Goal: Transaction & Acquisition: Obtain resource

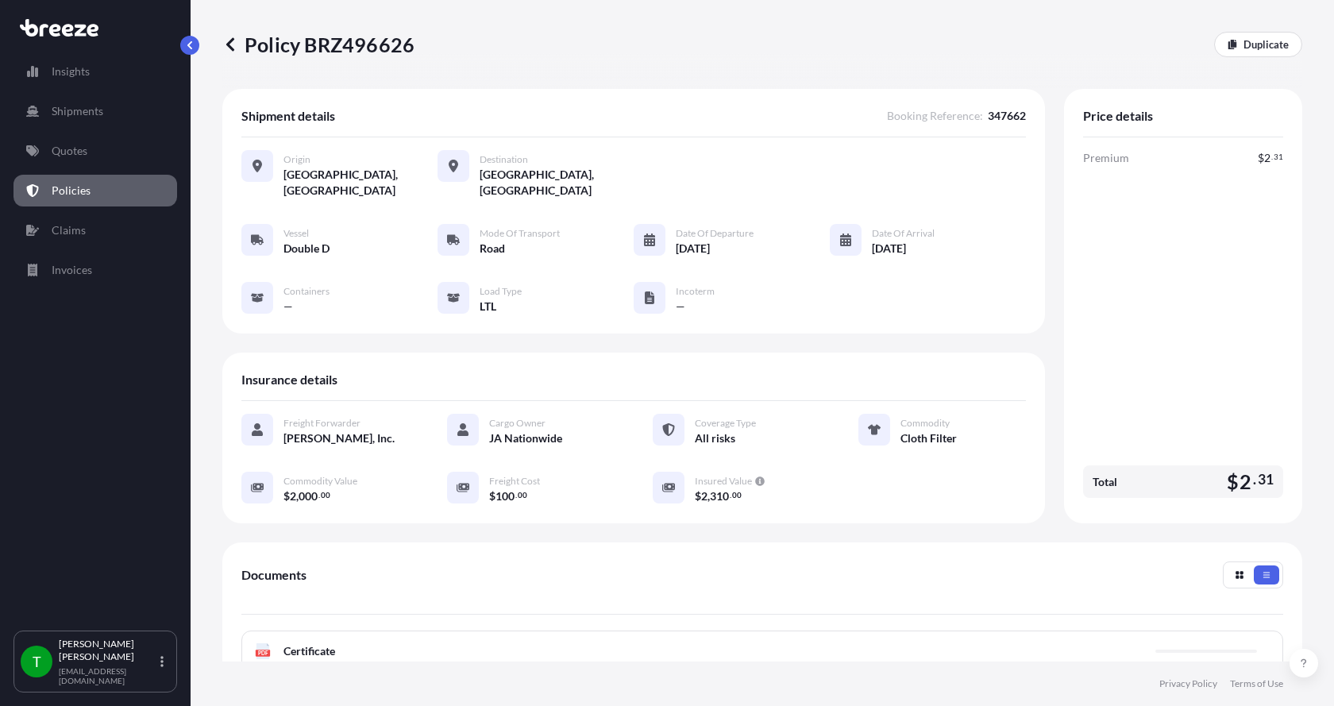
scroll to position [159, 0]
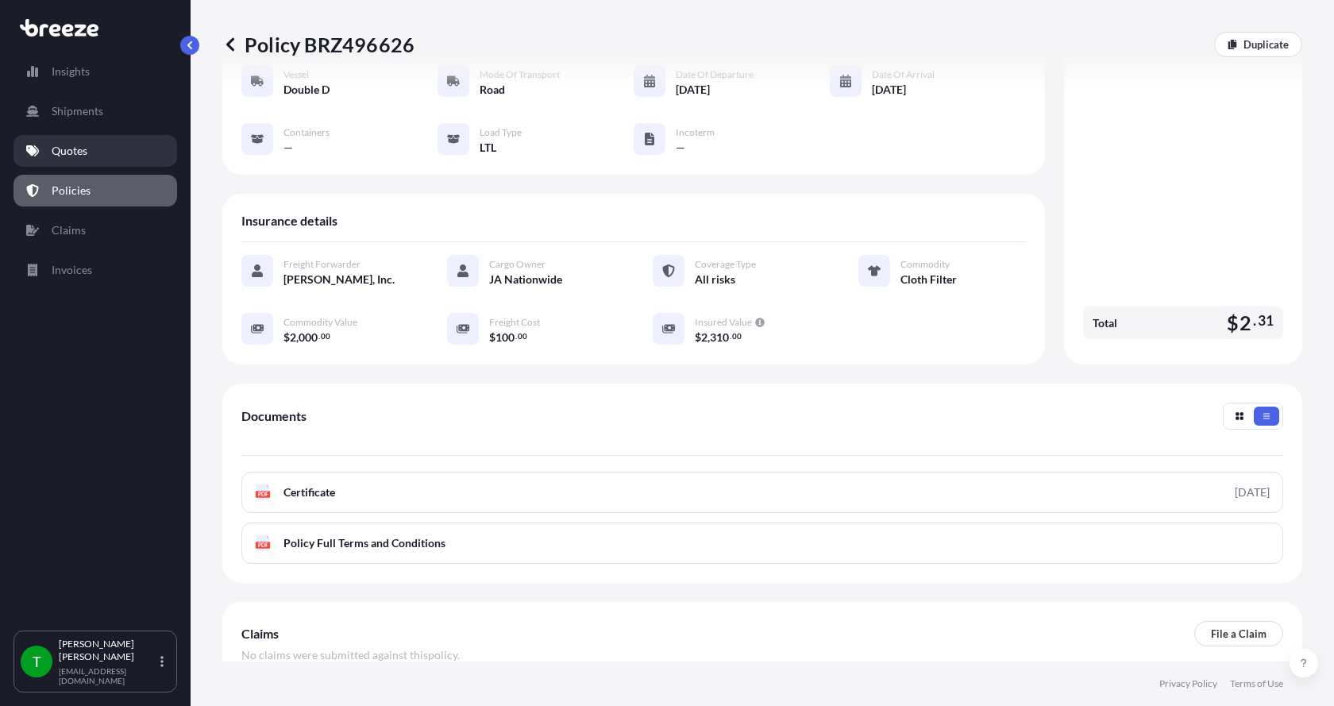
click at [84, 156] on p "Quotes" at bounding box center [70, 151] width 36 height 16
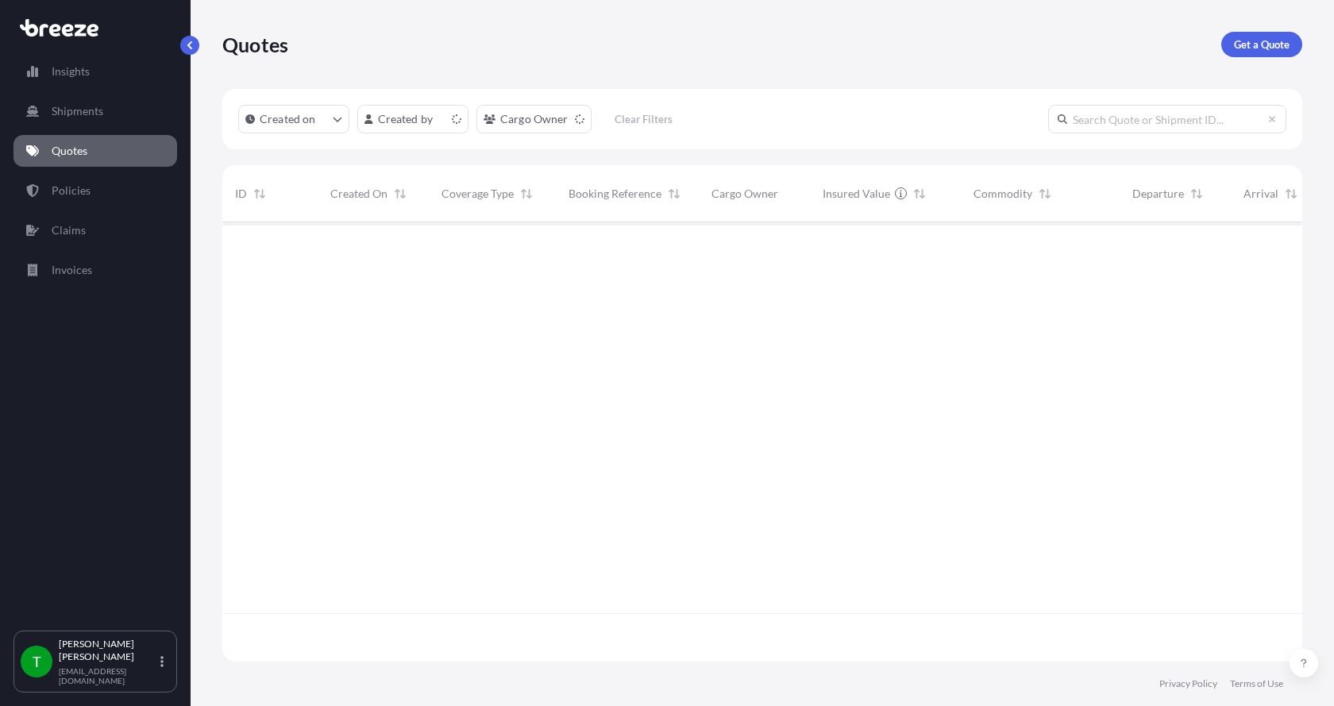
scroll to position [436, 1068]
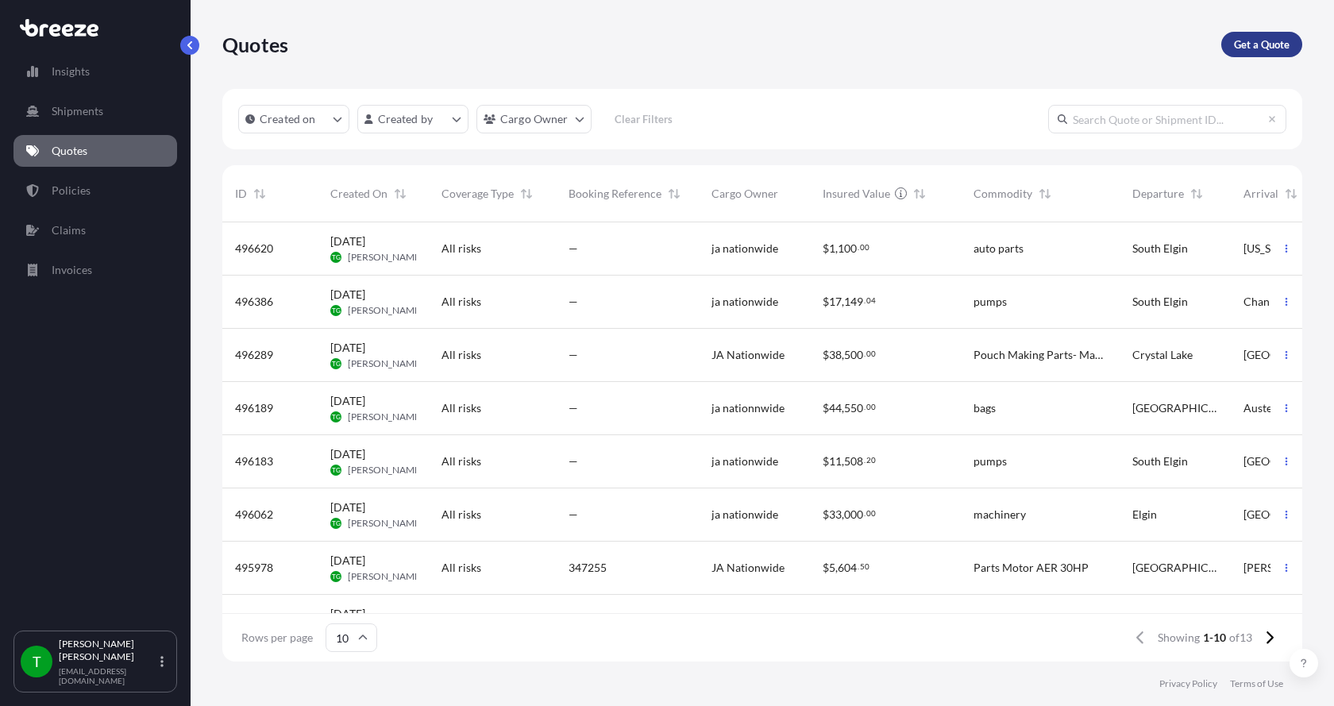
click at [1264, 41] on p "Get a Quote" at bounding box center [1262, 45] width 56 height 16
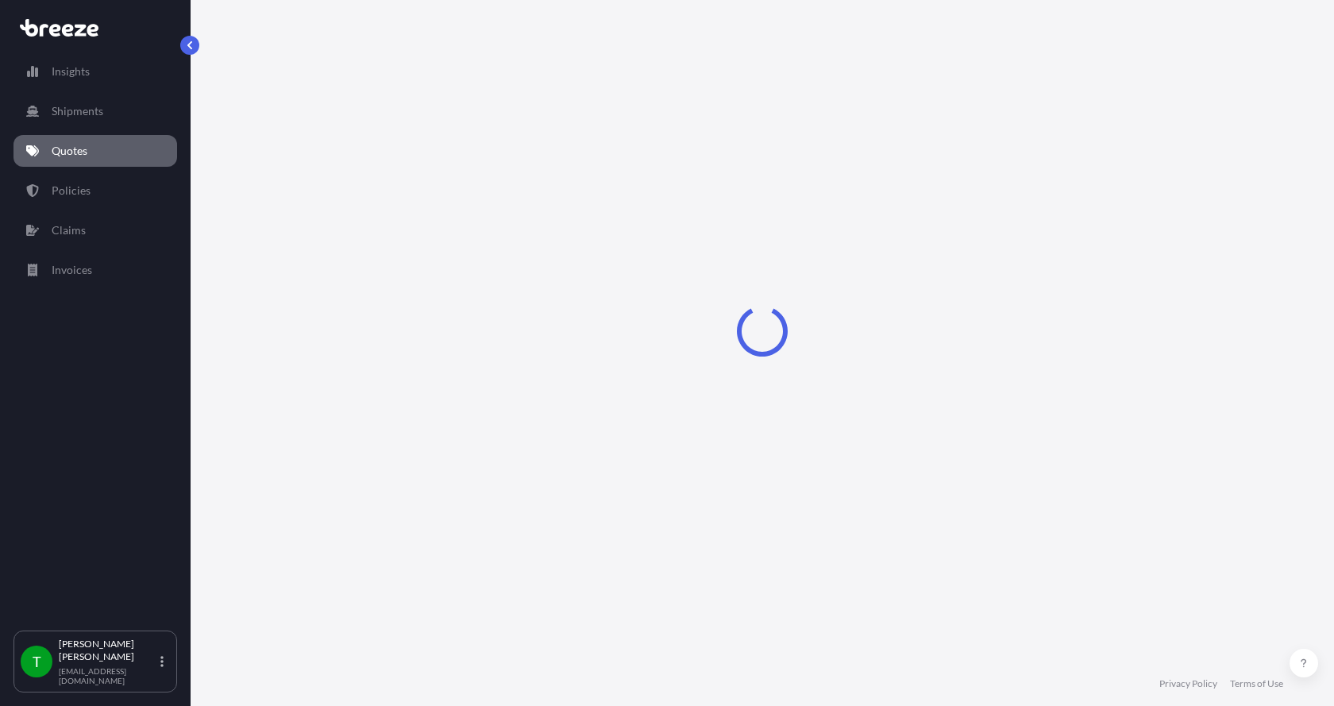
select select "Sea"
select select "1"
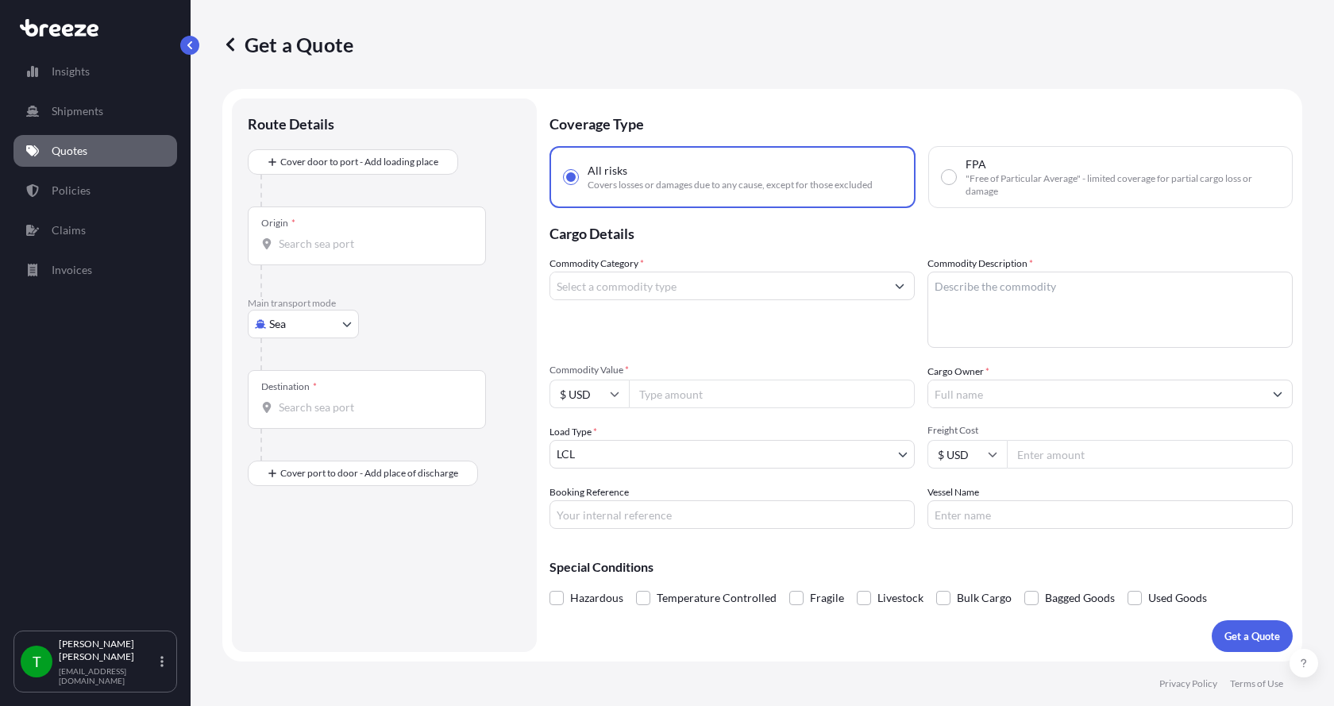
click at [288, 329] on body "Insights Shipments Quotes Policies Claims Invoices T [PERSON_NAME] [EMAIL_ADDRE…" at bounding box center [667, 353] width 1334 height 706
click at [291, 424] on span "Road" at bounding box center [290, 423] width 25 height 16
select select "Road"
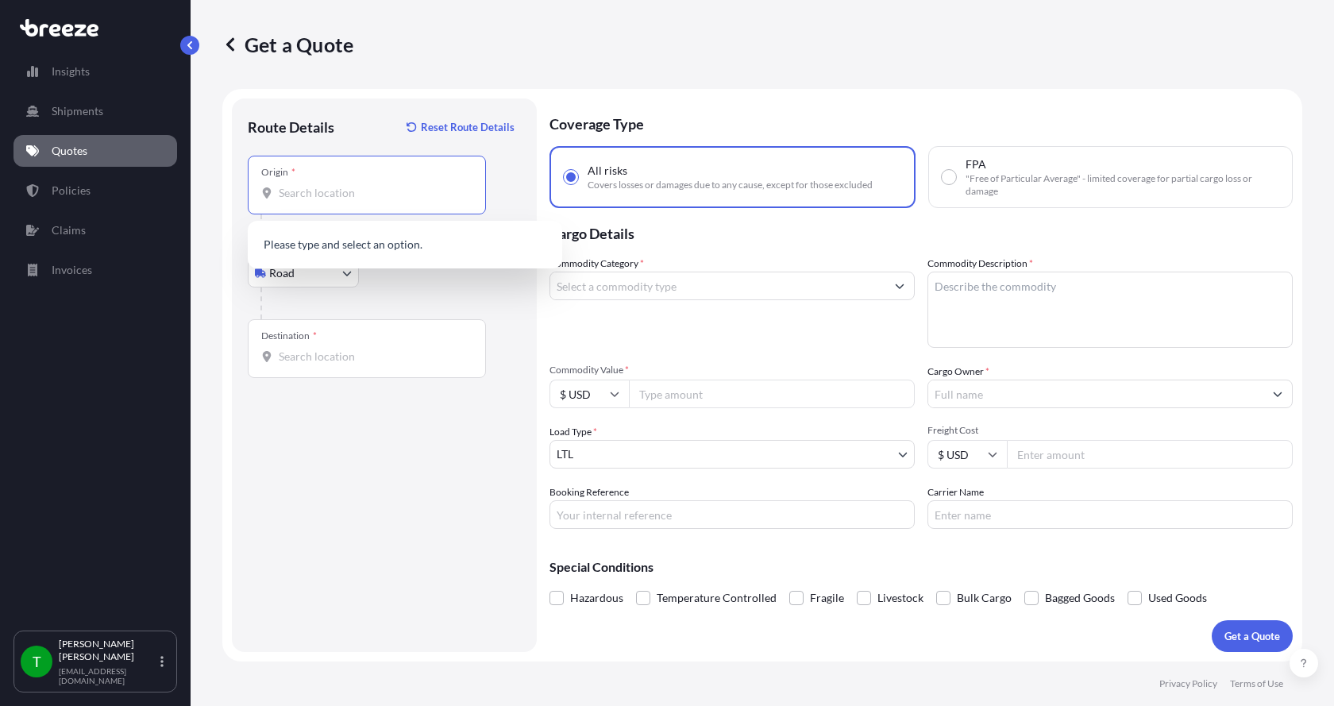
click at [318, 199] on input "Origin *" at bounding box center [372, 193] width 187 height 16
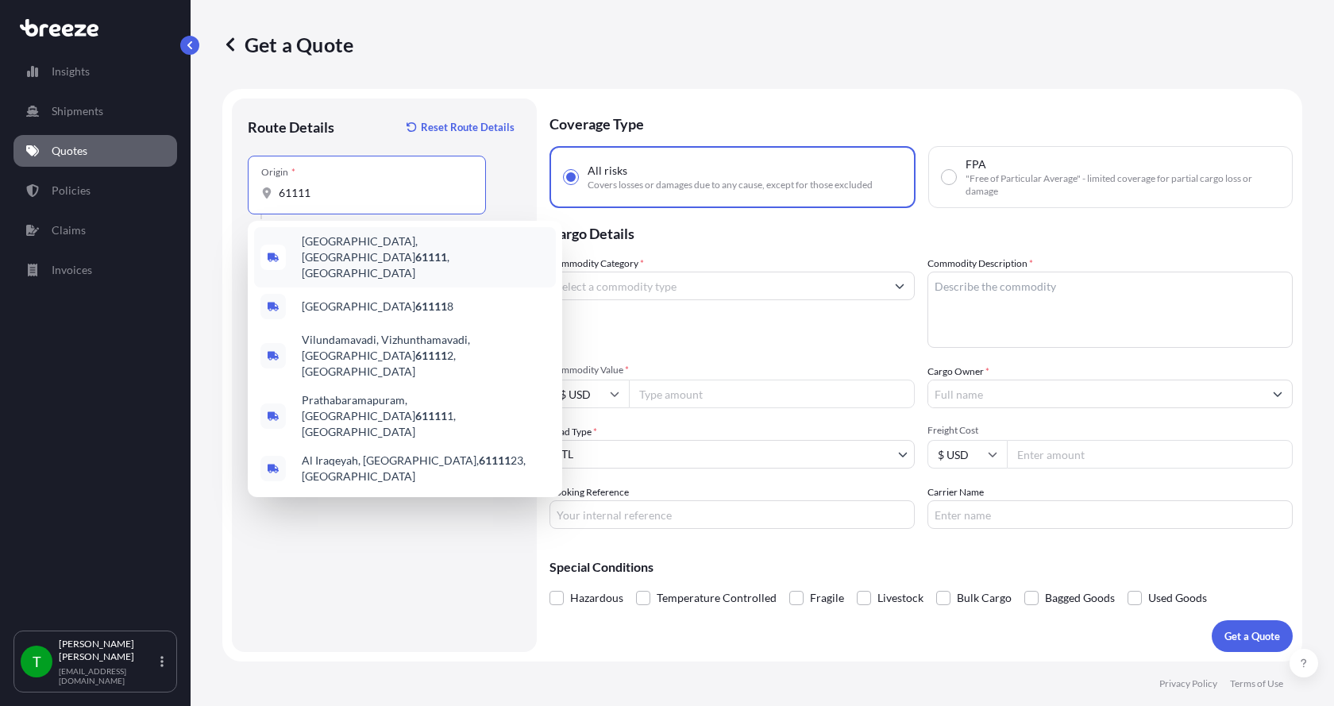
click at [324, 242] on span "[GEOGRAPHIC_DATA] , [GEOGRAPHIC_DATA]" at bounding box center [426, 257] width 248 height 48
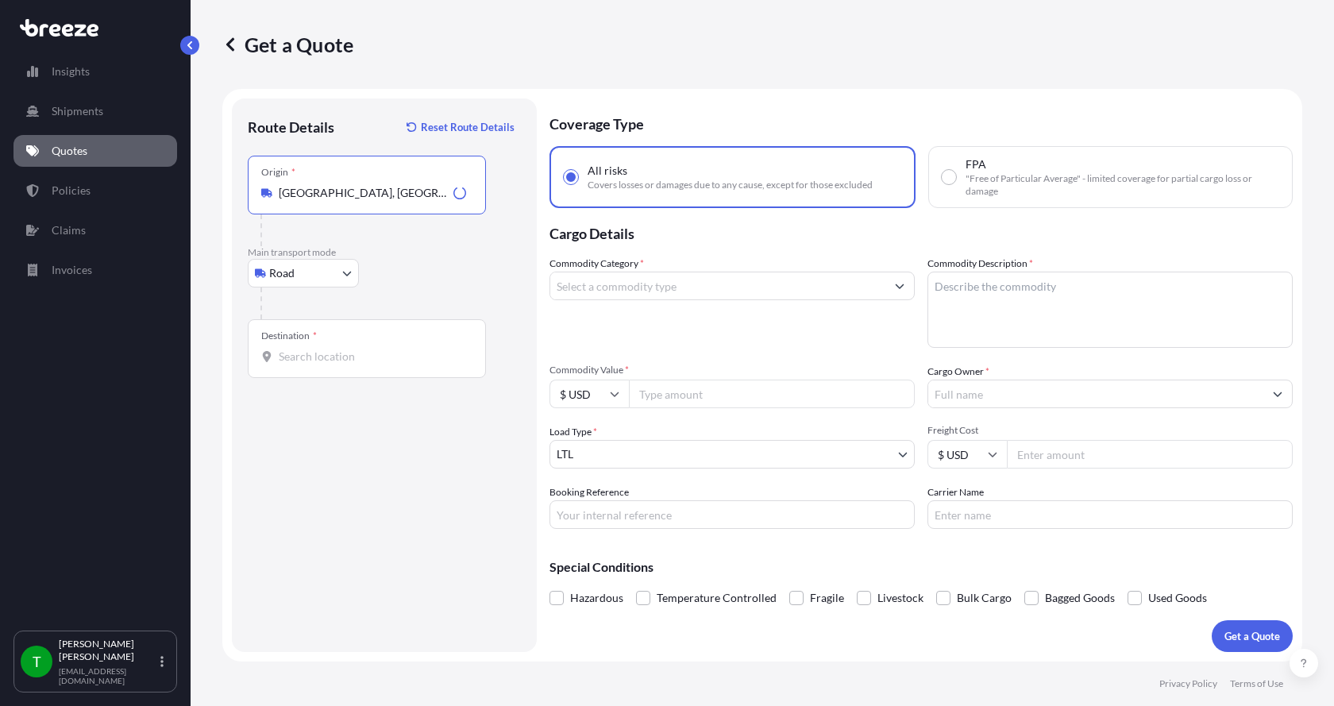
type input "[GEOGRAPHIC_DATA], [GEOGRAPHIC_DATA]"
click at [297, 353] on input "Destination *" at bounding box center [372, 357] width 187 height 16
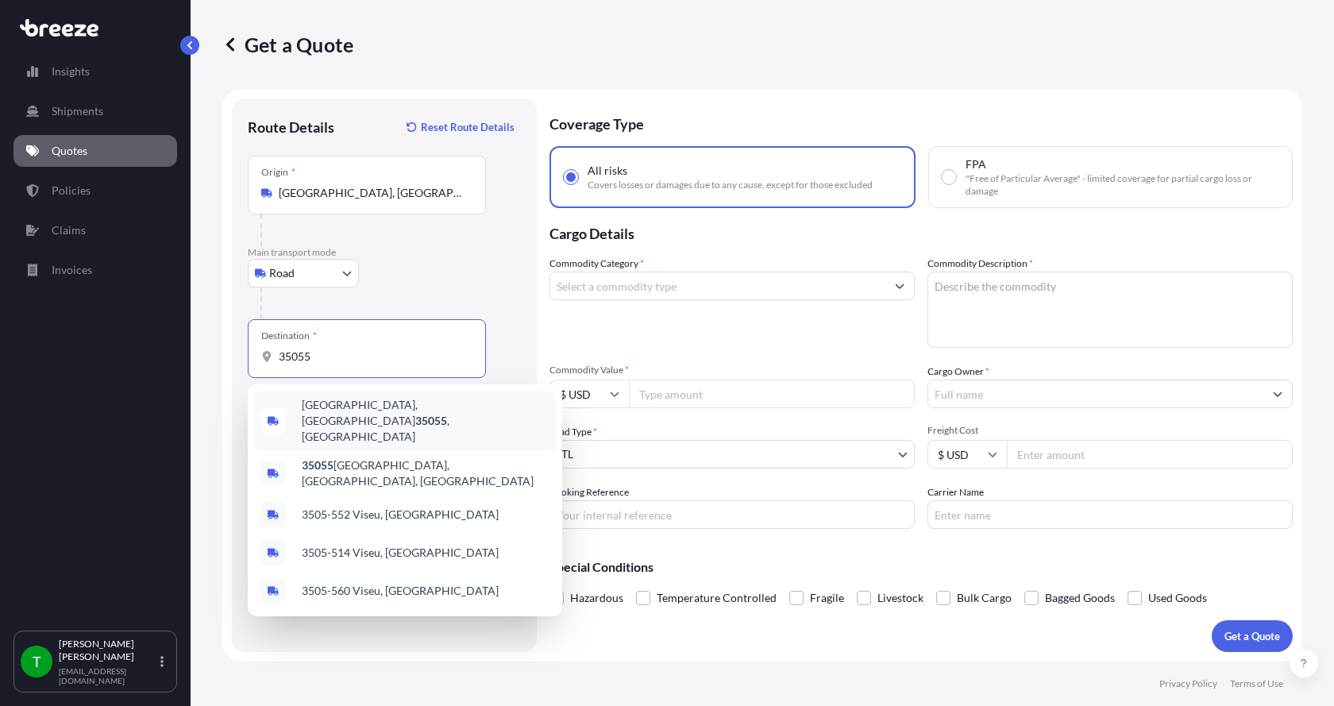
drag, startPoint x: 333, startPoint y: 356, endPoint x: 192, endPoint y: 349, distance: 140.7
click at [203, 352] on div "Get a Quote Route Details Reset Route Details Place of loading Road Road Rail O…" at bounding box center [763, 331] width 1144 height 662
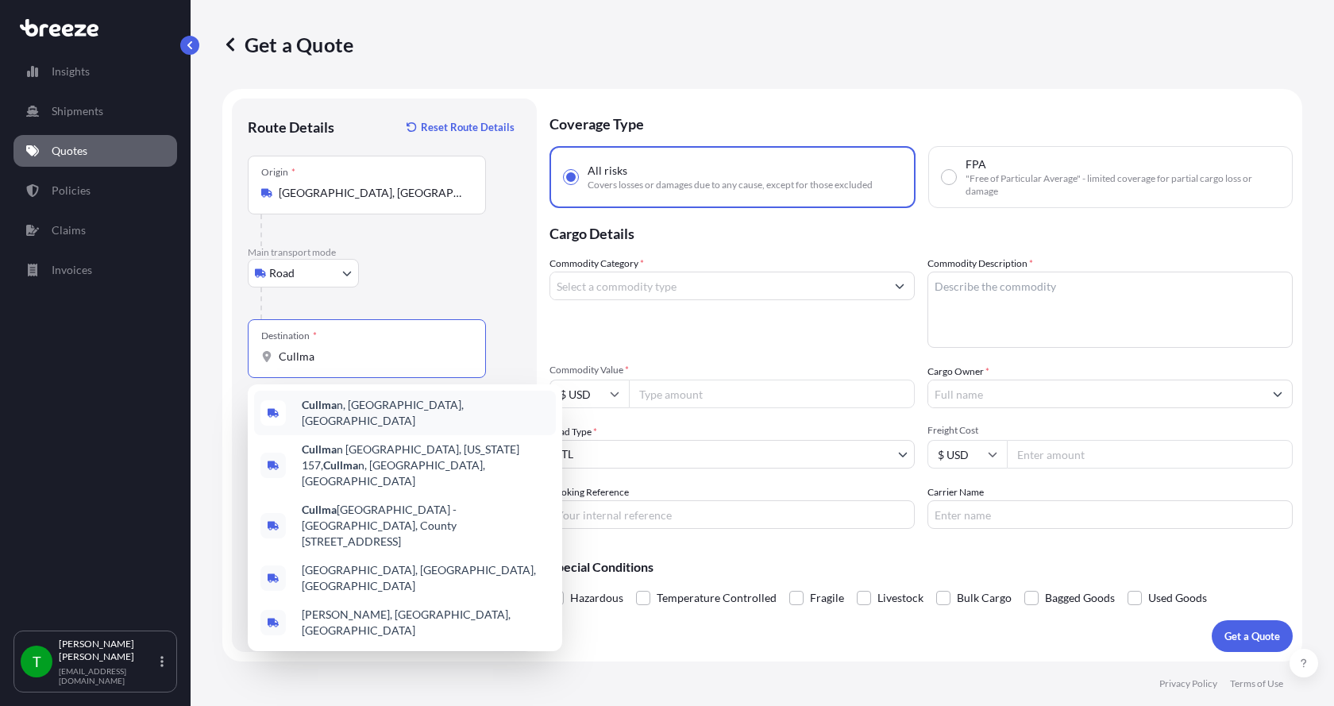
click at [322, 401] on div "Cullma n, [GEOGRAPHIC_DATA], [GEOGRAPHIC_DATA]" at bounding box center [405, 413] width 302 height 44
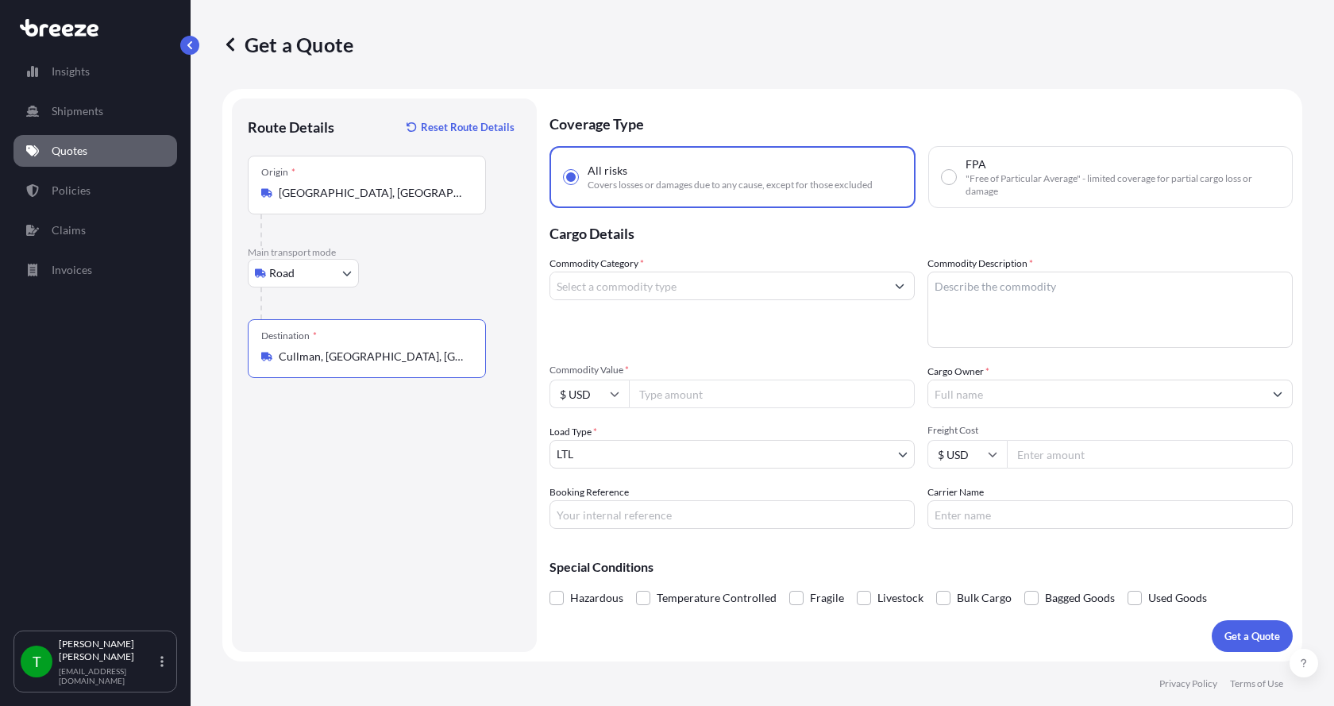
type input "Cullman, [GEOGRAPHIC_DATA], [GEOGRAPHIC_DATA]"
click at [585, 287] on input "Commodity Category *" at bounding box center [717, 286] width 335 height 29
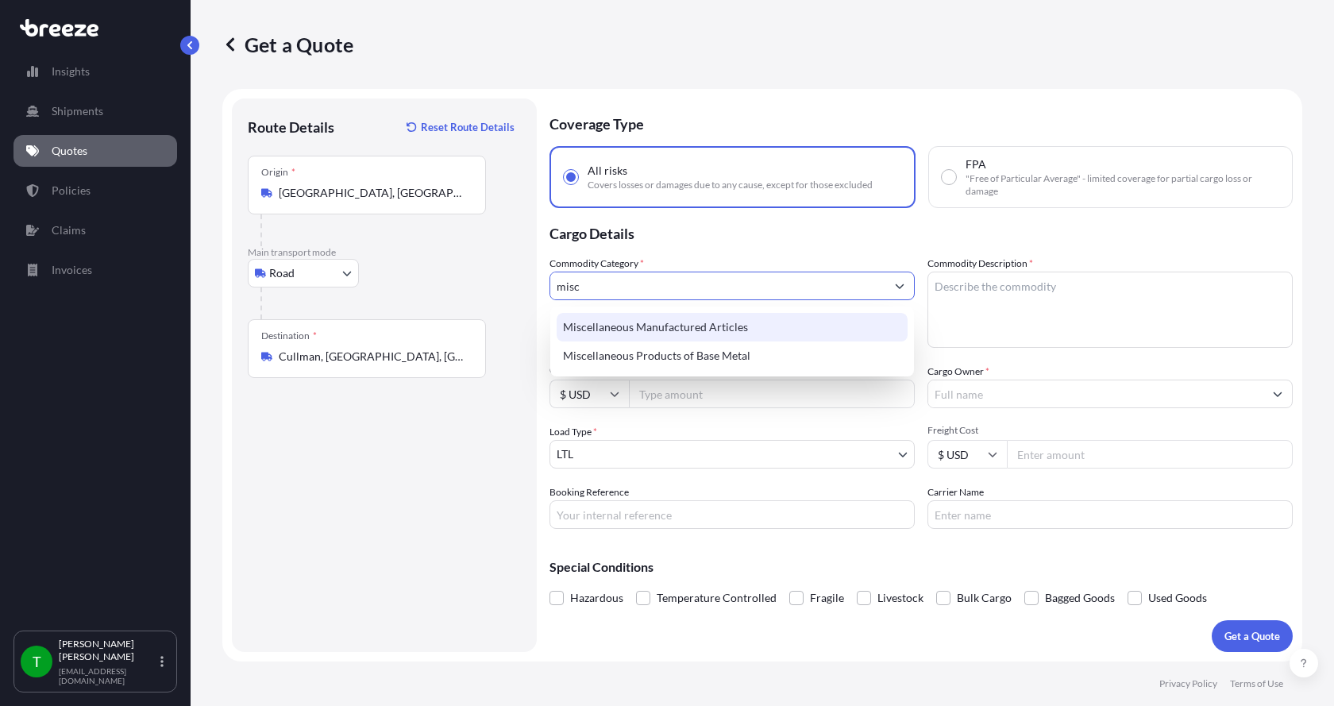
click at [621, 328] on div "Miscellaneous Manufactured Articles" at bounding box center [732, 327] width 351 height 29
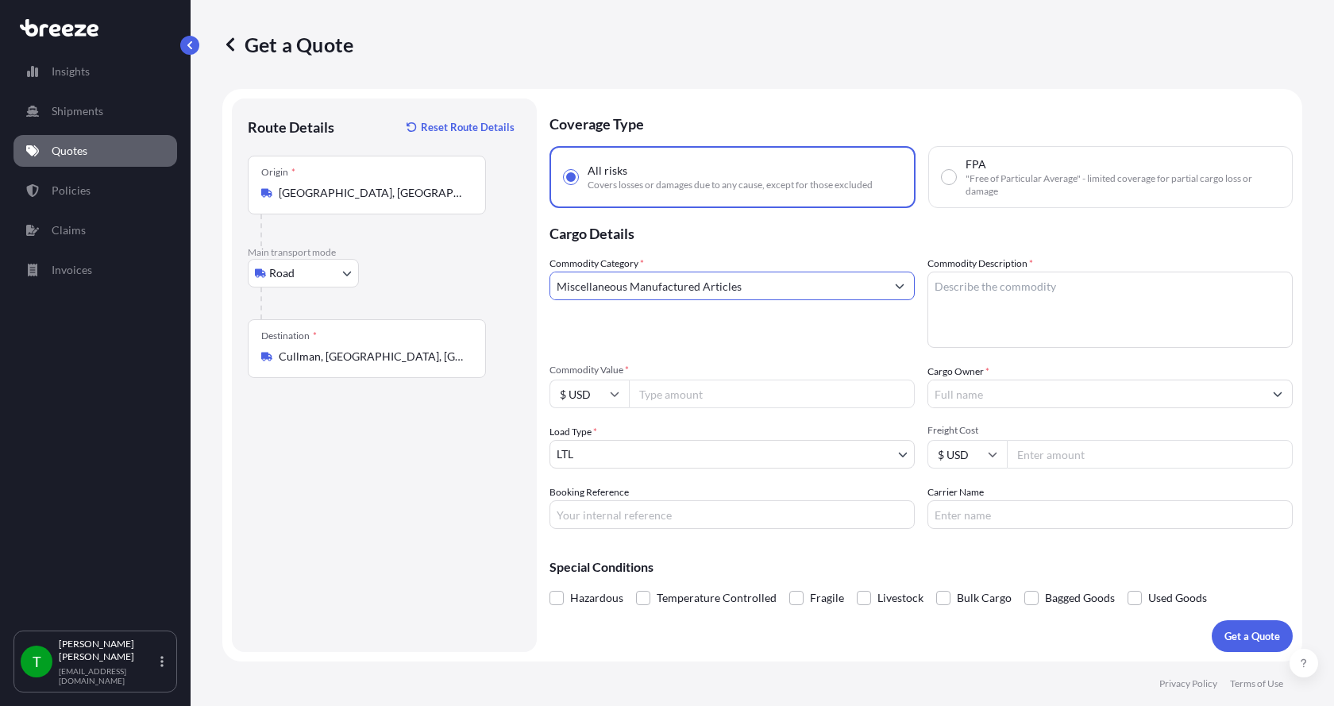
type input "Miscellaneous Manufactured Articles"
click at [1034, 287] on textarea "Commodity Description *" at bounding box center [1110, 310] width 365 height 76
click at [990, 298] on textarea "Commodity Description *" at bounding box center [1110, 310] width 365 height 76
type textarea "PARTS MOTOR AER 5HP"
click at [666, 392] on input "Commodity Value *" at bounding box center [772, 394] width 286 height 29
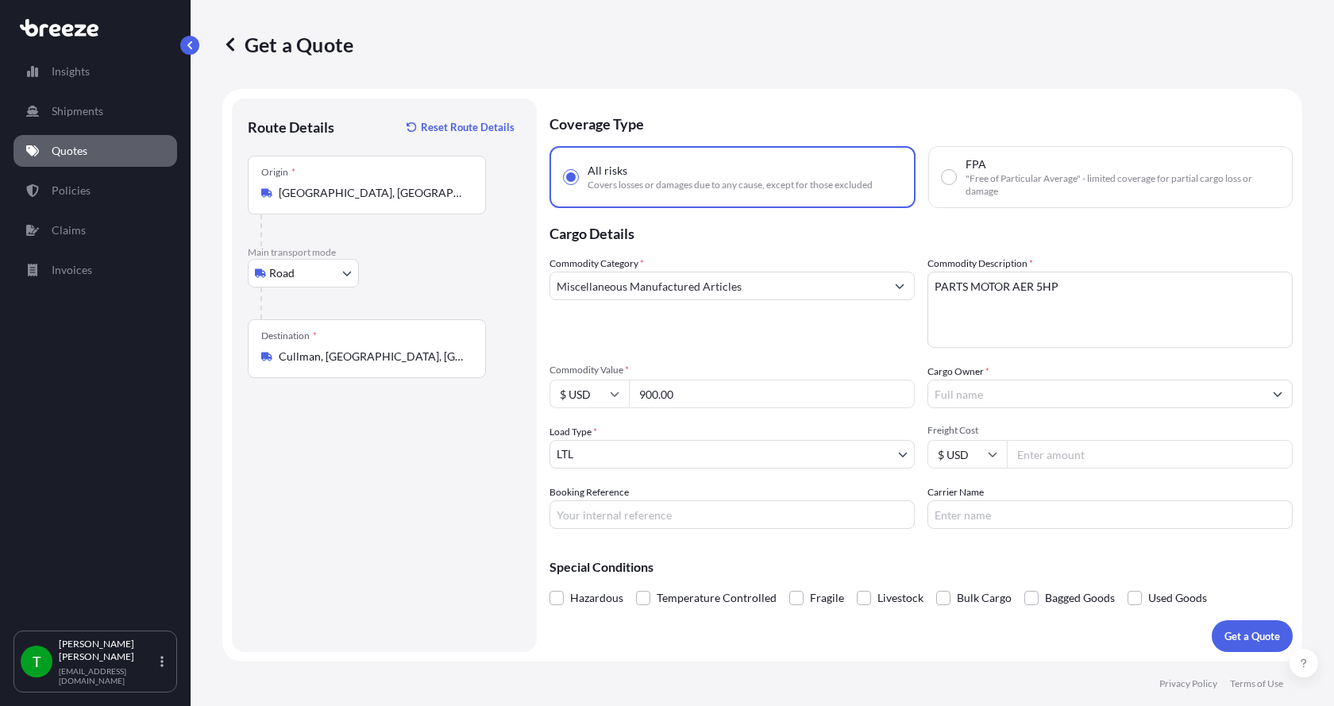
type input "900.00"
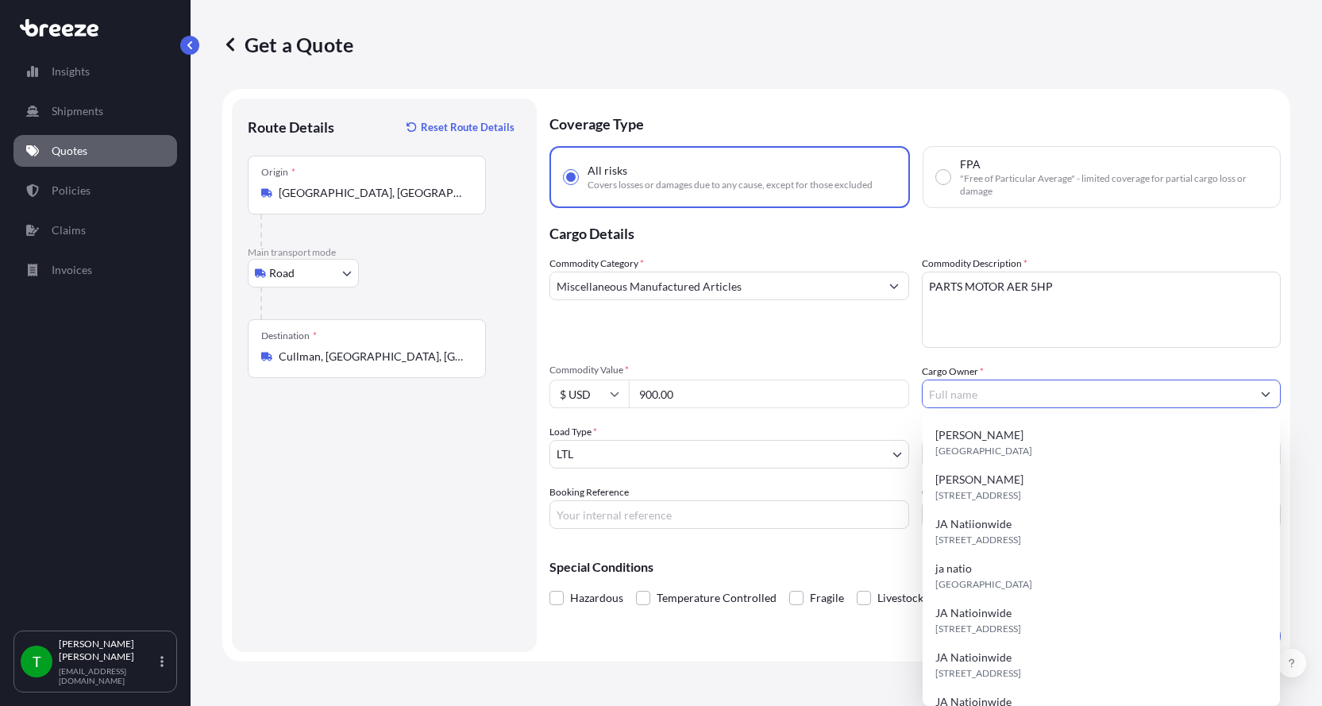
click at [955, 389] on input "Cargo Owner *" at bounding box center [1088, 394] width 330 height 29
type input "JA NATIONWIDE"
click at [623, 512] on input "Booking Reference" at bounding box center [730, 514] width 360 height 29
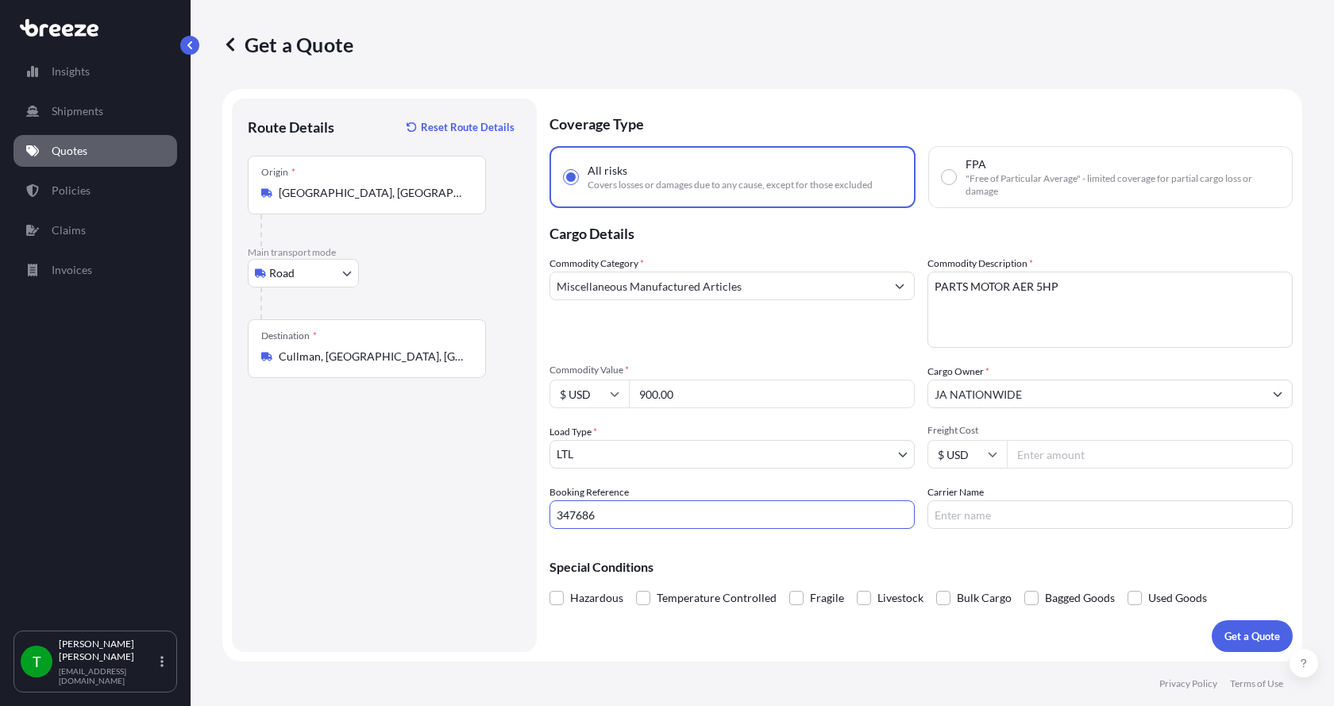
type input "347686"
click at [1055, 457] on input "Freight Cost" at bounding box center [1150, 454] width 286 height 29
type input "250.00"
click at [1025, 513] on input "Carrier Name" at bounding box center [1110, 514] width 365 height 29
type input "AAA [PERSON_NAME]"
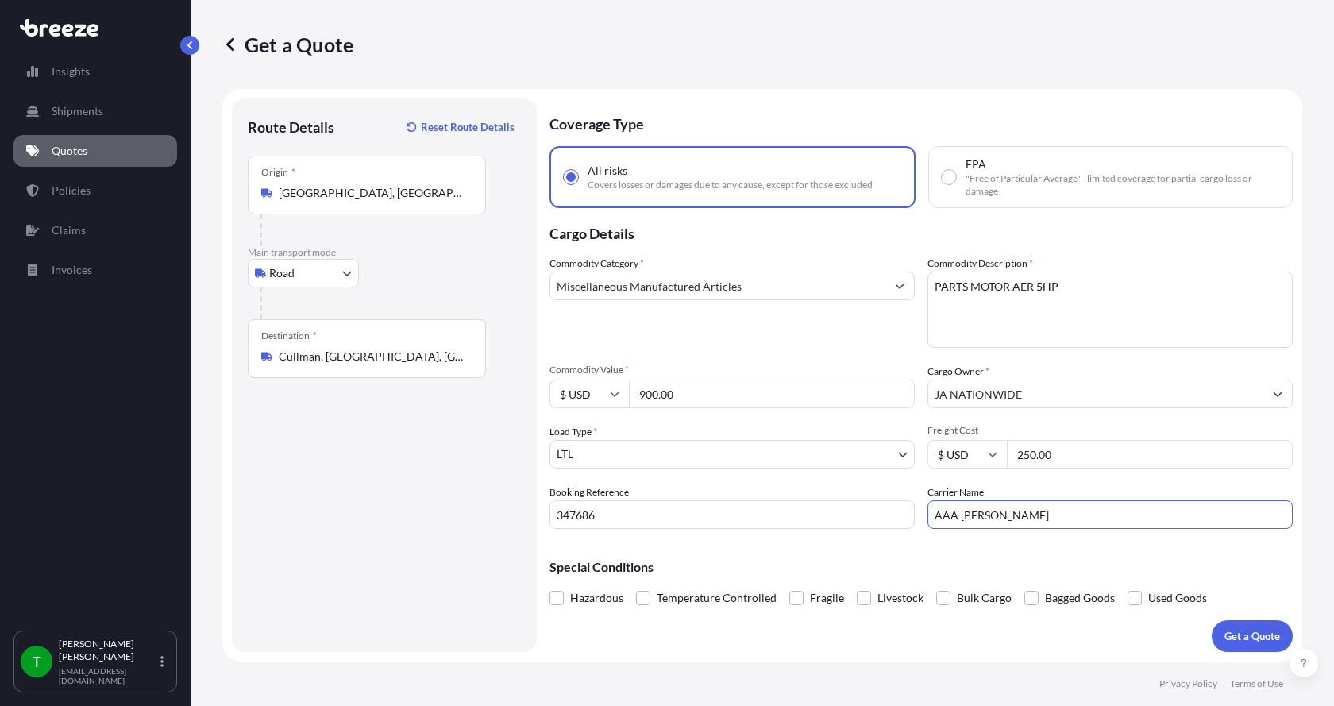
click at [1226, 625] on button "Get a Quote" at bounding box center [1252, 636] width 81 height 32
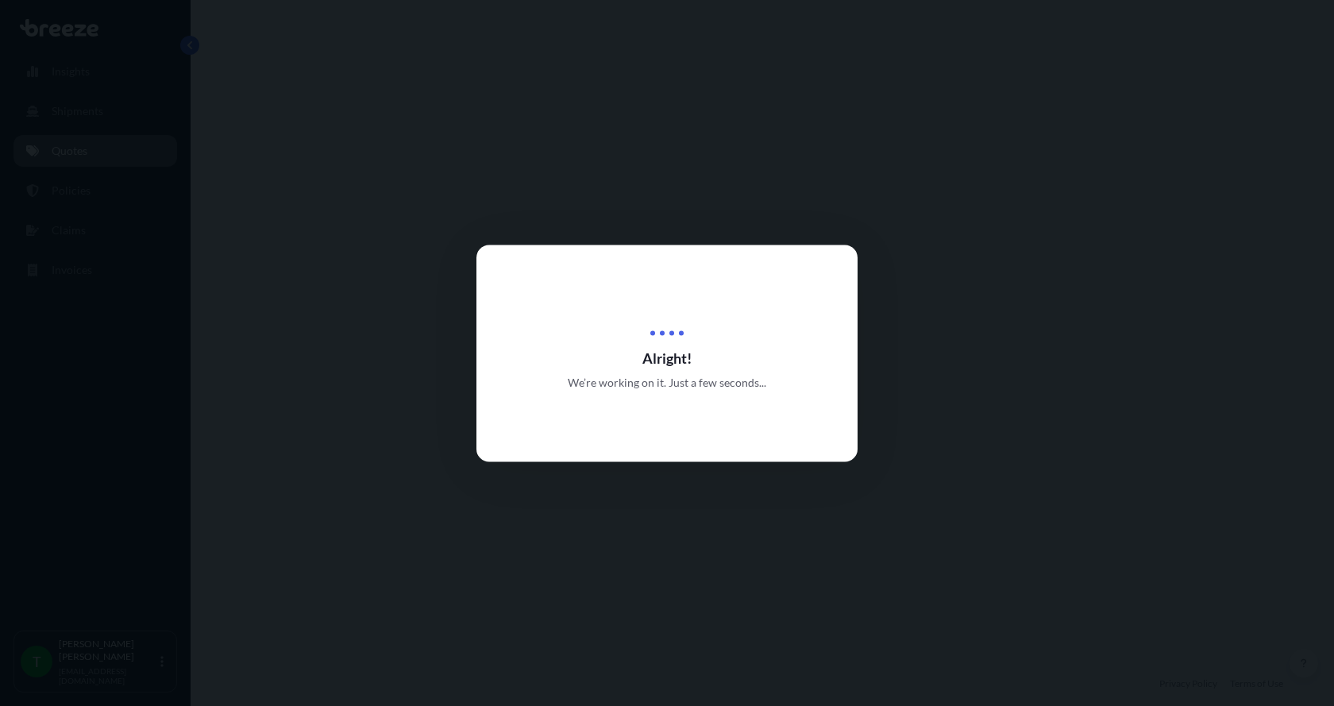
select select "Road"
select select "1"
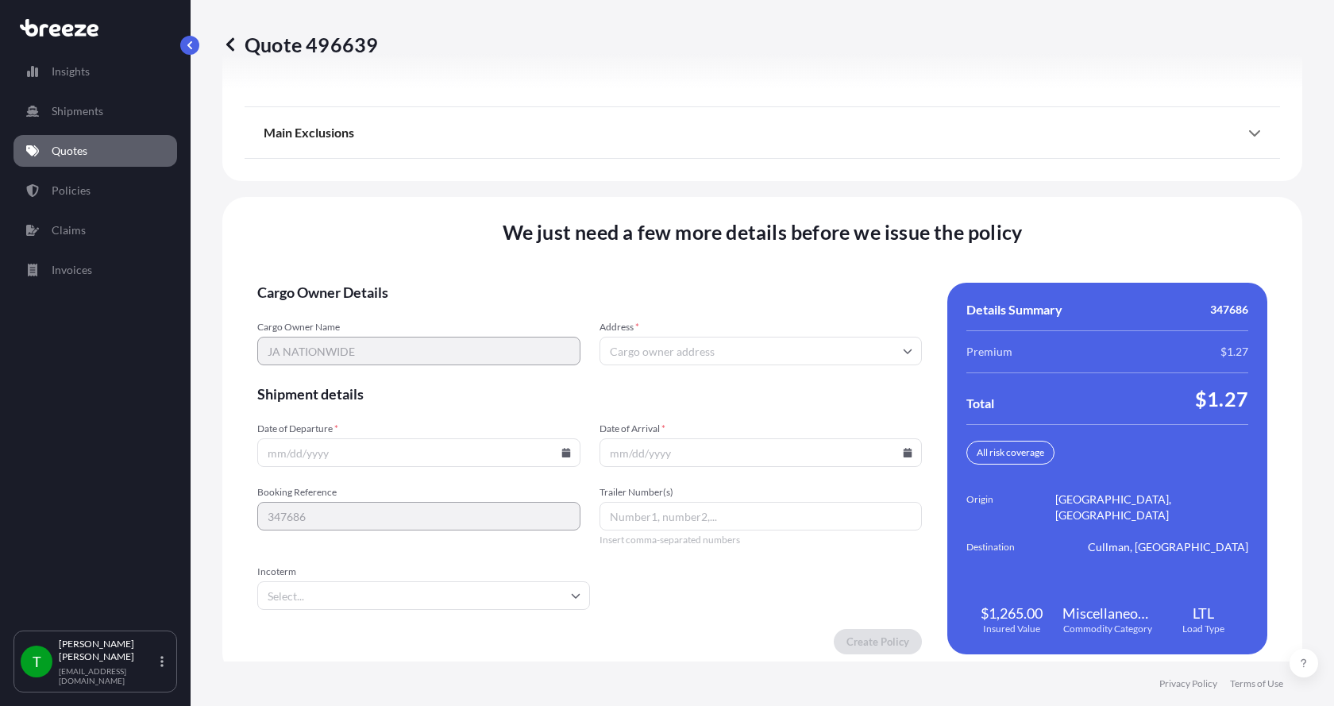
scroll to position [2090, 0]
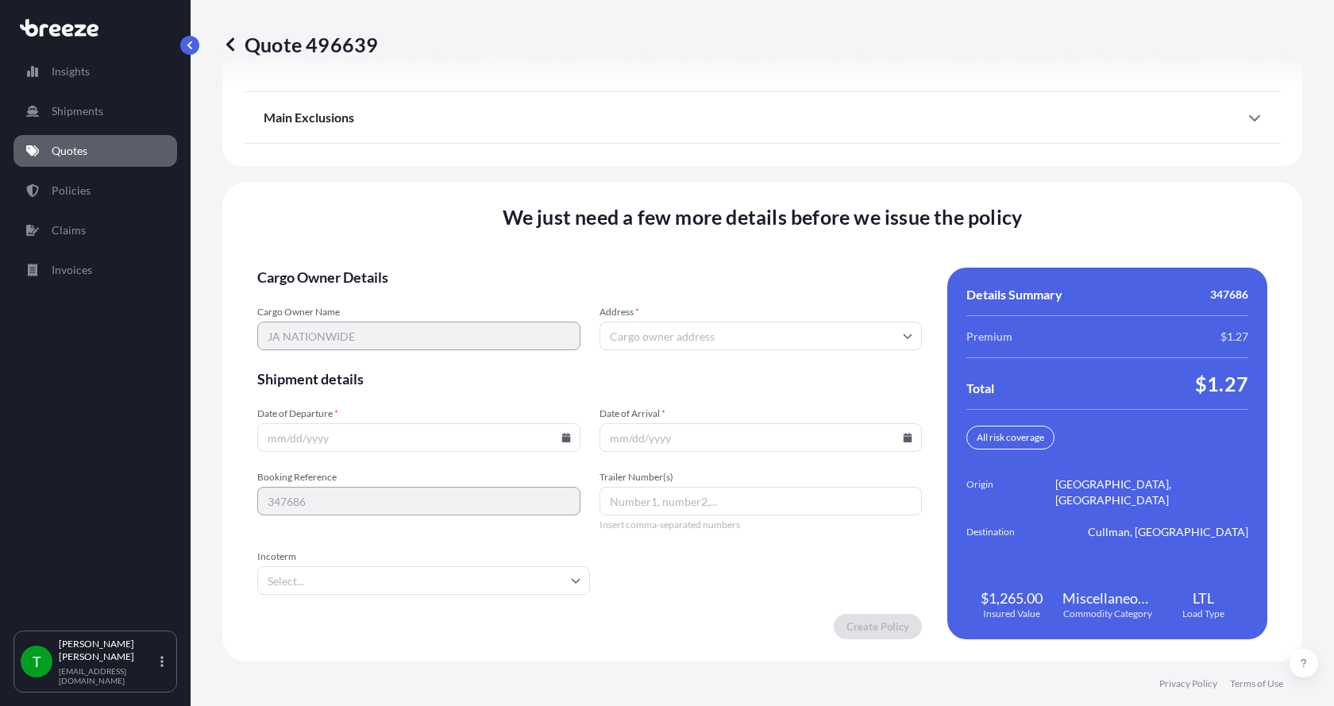
click at [777, 329] on input "Address *" at bounding box center [761, 336] width 323 height 29
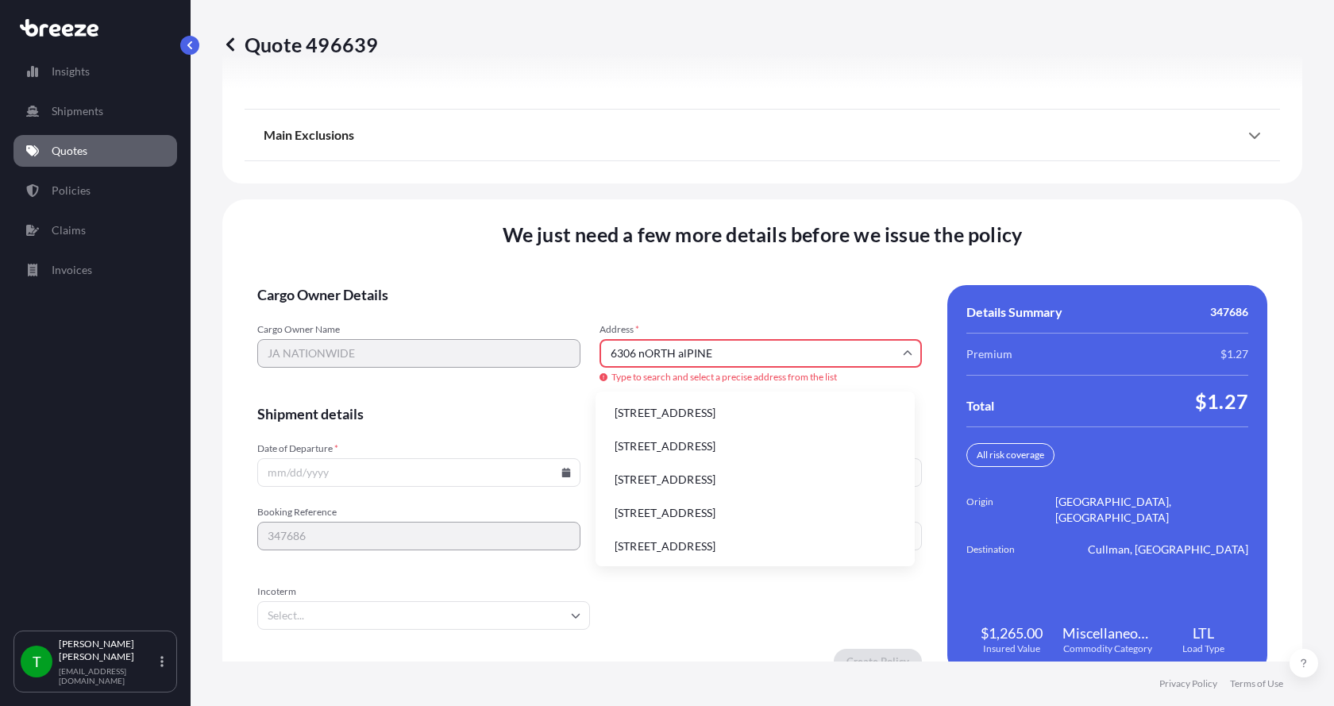
click at [678, 415] on li "[STREET_ADDRESS]" at bounding box center [755, 413] width 307 height 30
type input "[STREET_ADDRESS]"
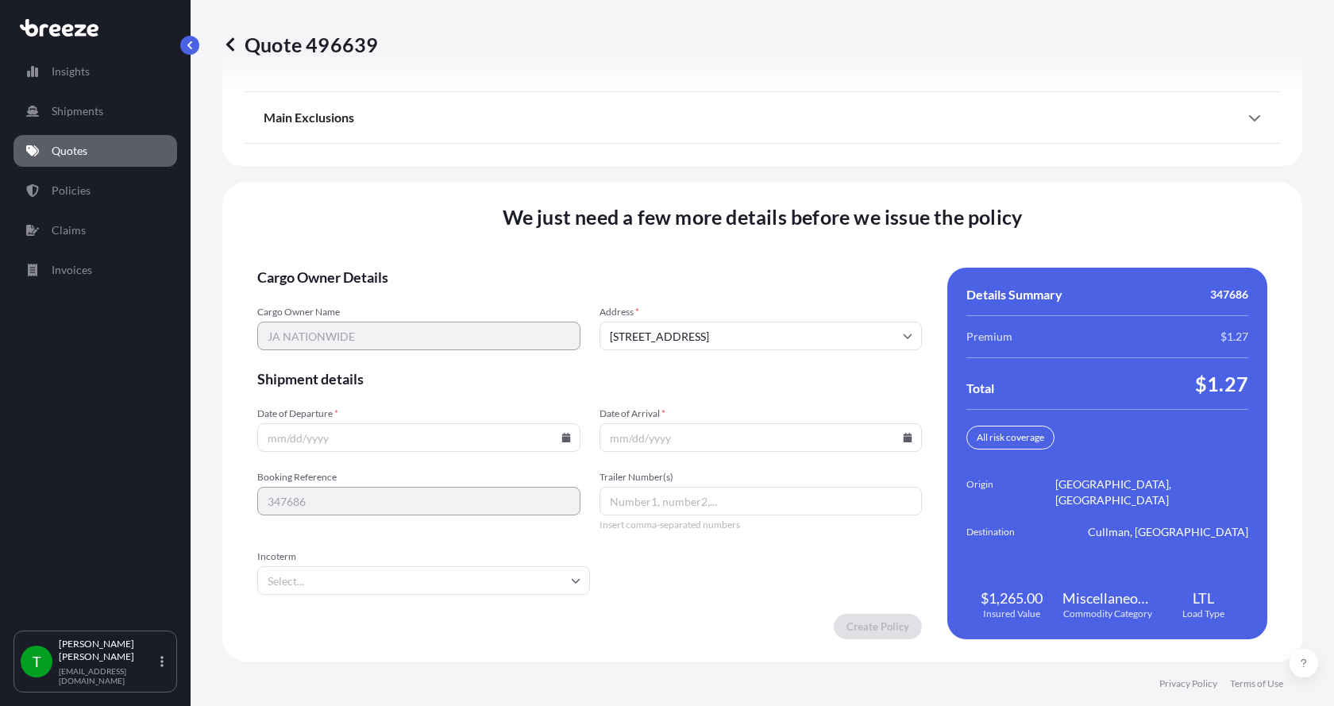
click at [561, 438] on icon at bounding box center [565, 438] width 9 height 10
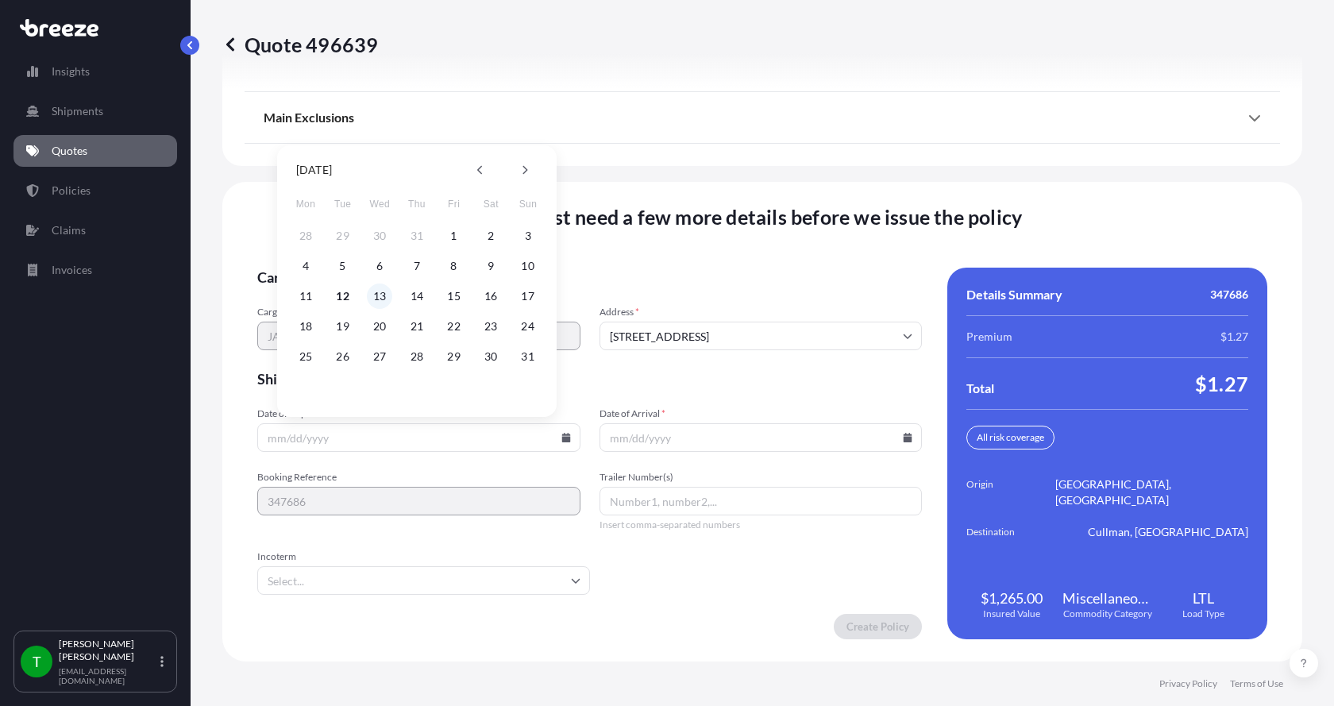
click at [382, 295] on button "13" at bounding box center [379, 296] width 25 height 25
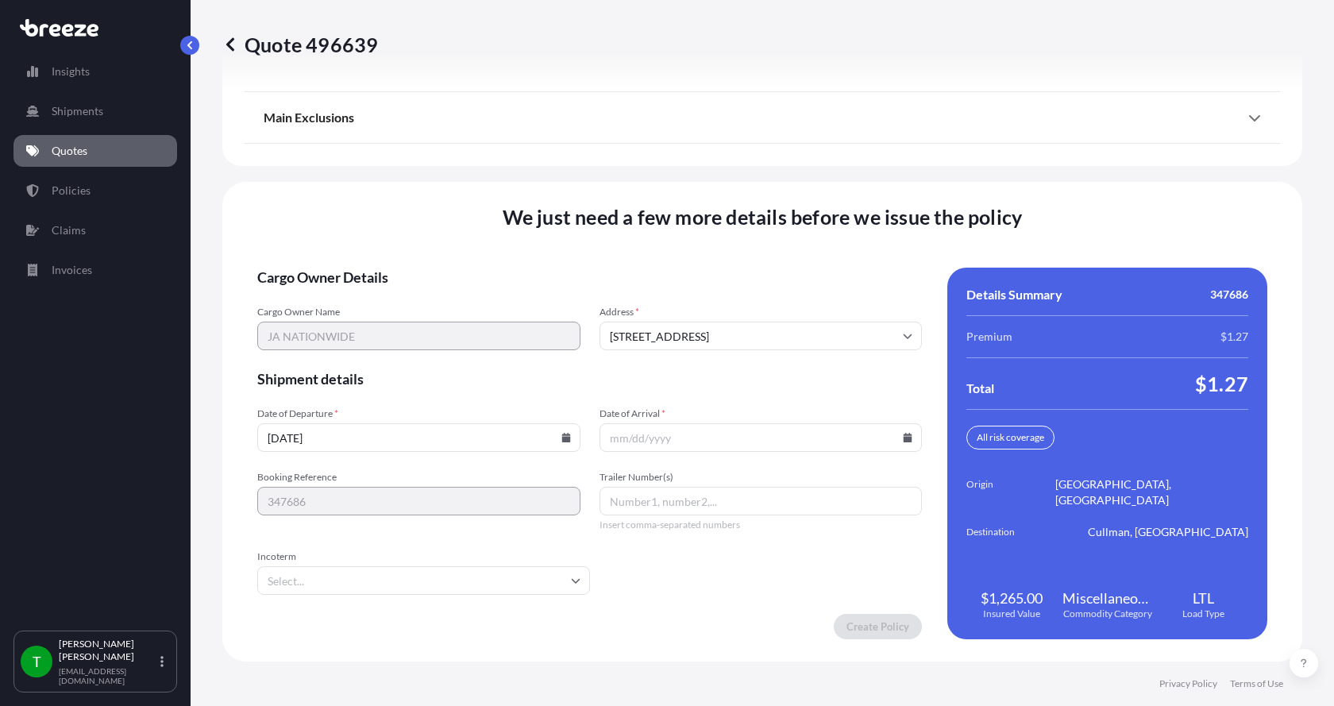
type input "[DATE]"
click at [904, 438] on icon at bounding box center [908, 438] width 9 height 10
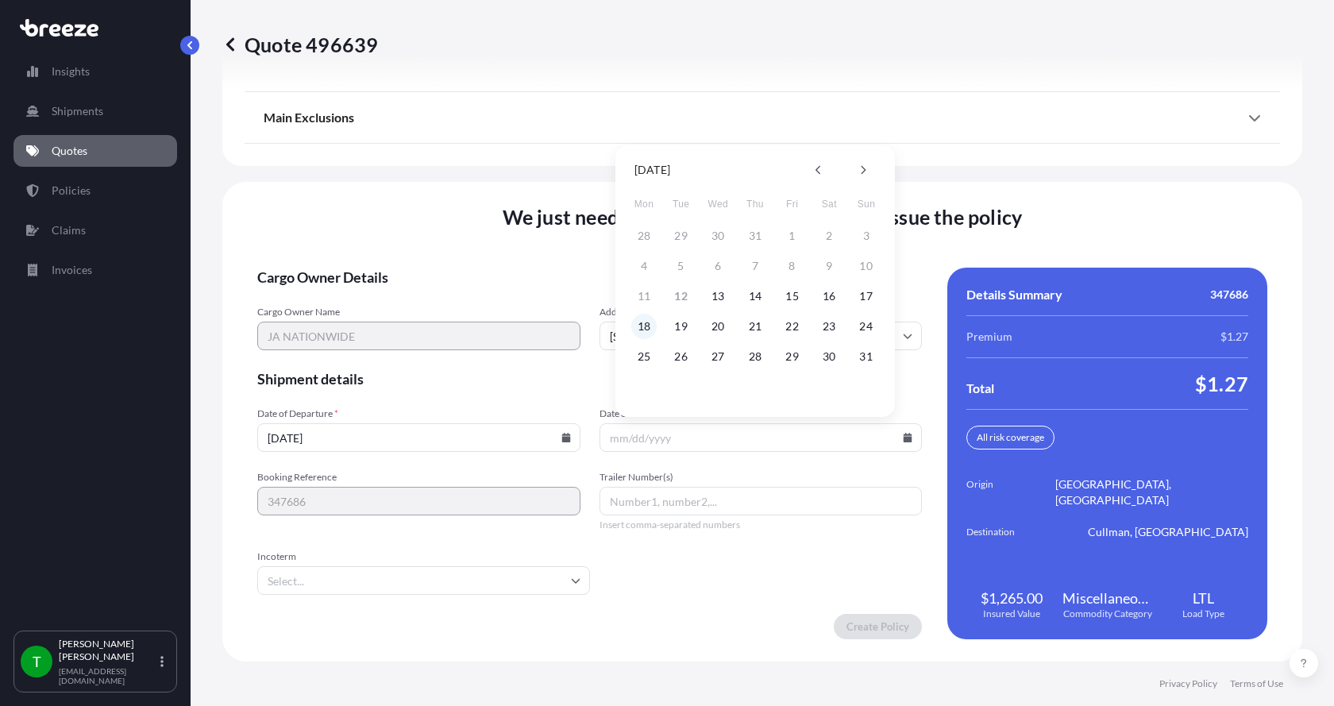
click at [650, 323] on button "18" at bounding box center [643, 326] width 25 height 25
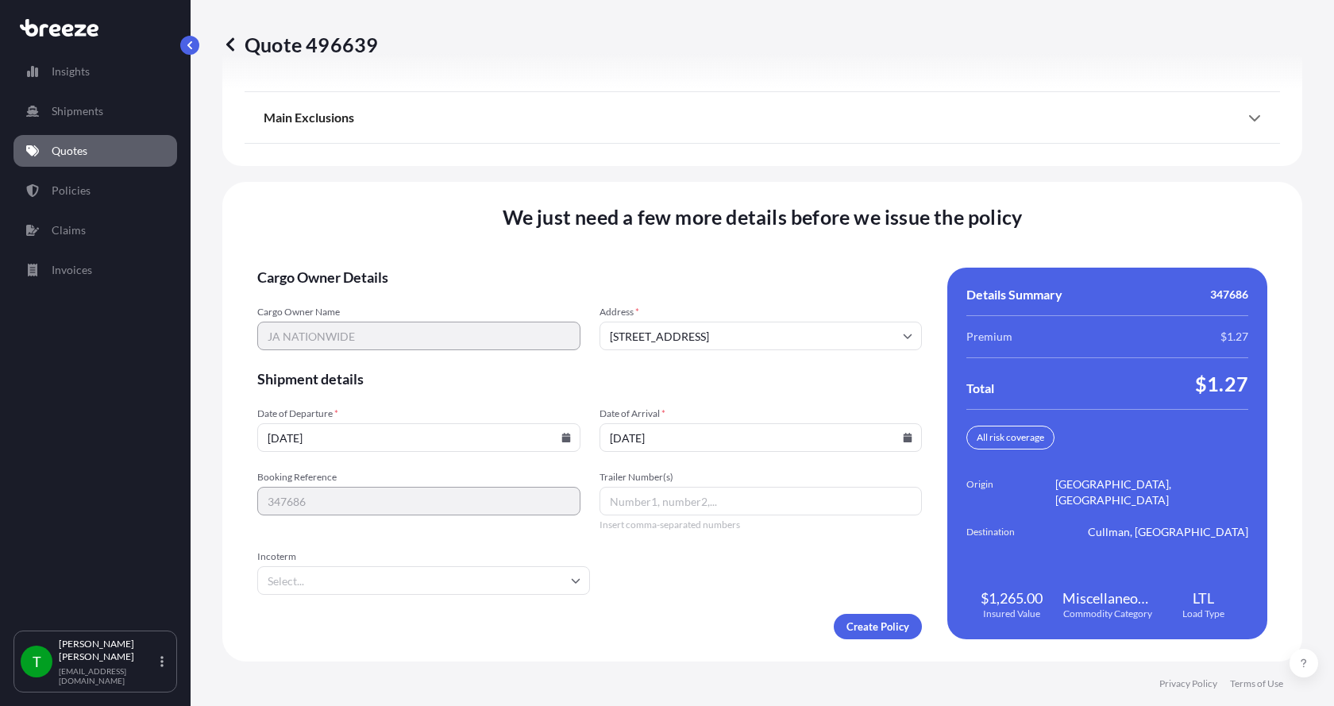
type input "[DATE]"
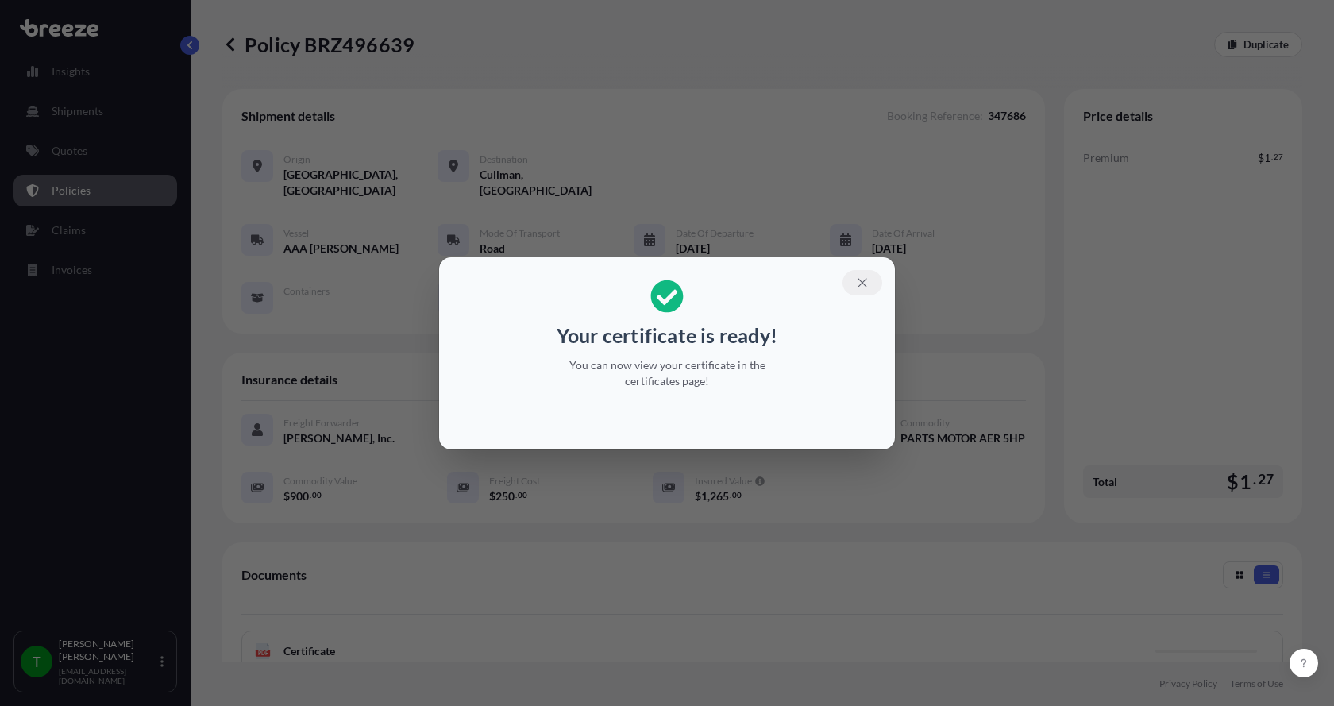
click at [866, 280] on icon "button" at bounding box center [862, 283] width 14 height 14
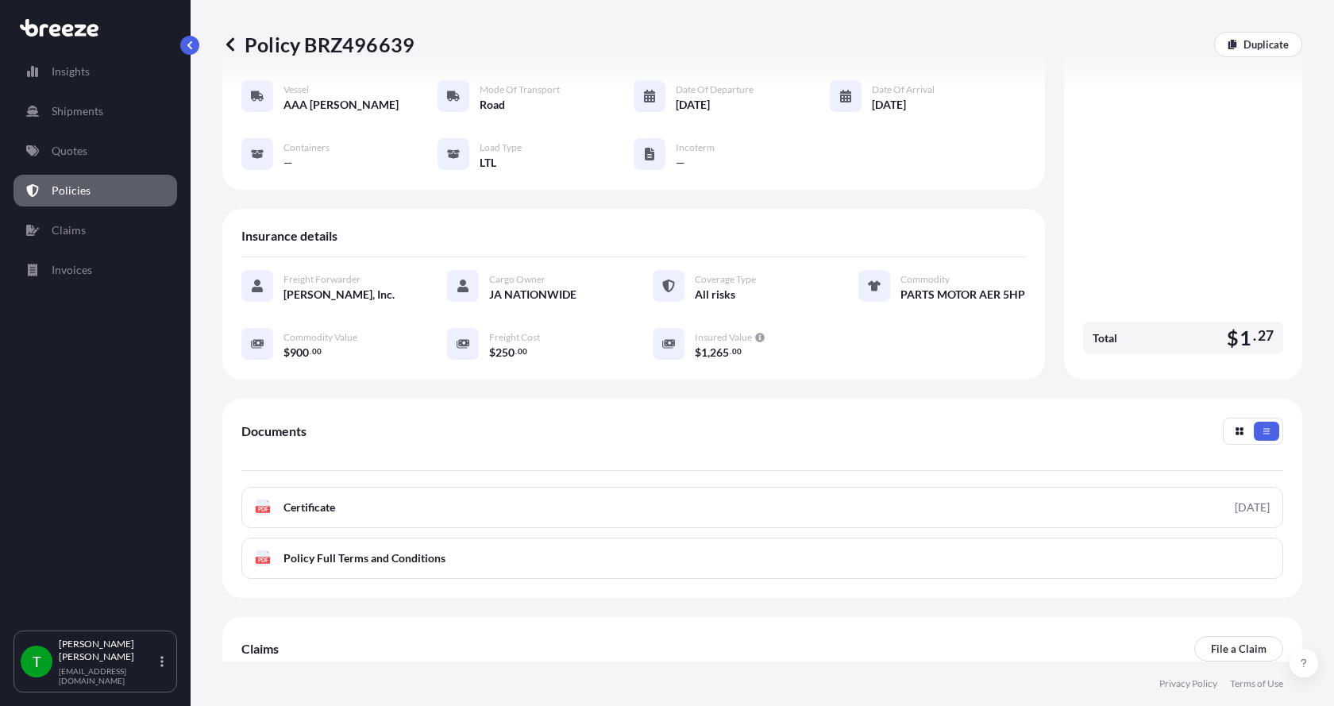
scroll to position [159, 0]
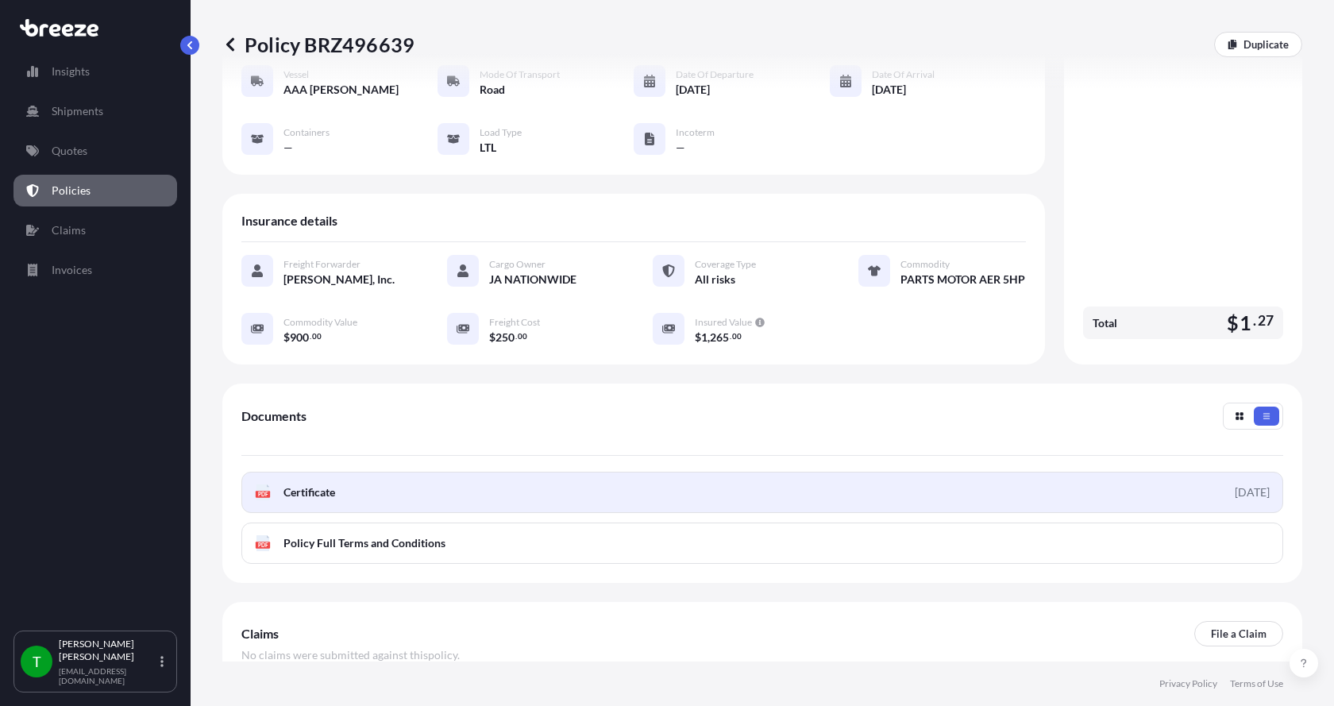
click at [324, 490] on span "Certificate" at bounding box center [310, 492] width 52 height 16
